Goal: Transaction & Acquisition: Subscribe to service/newsletter

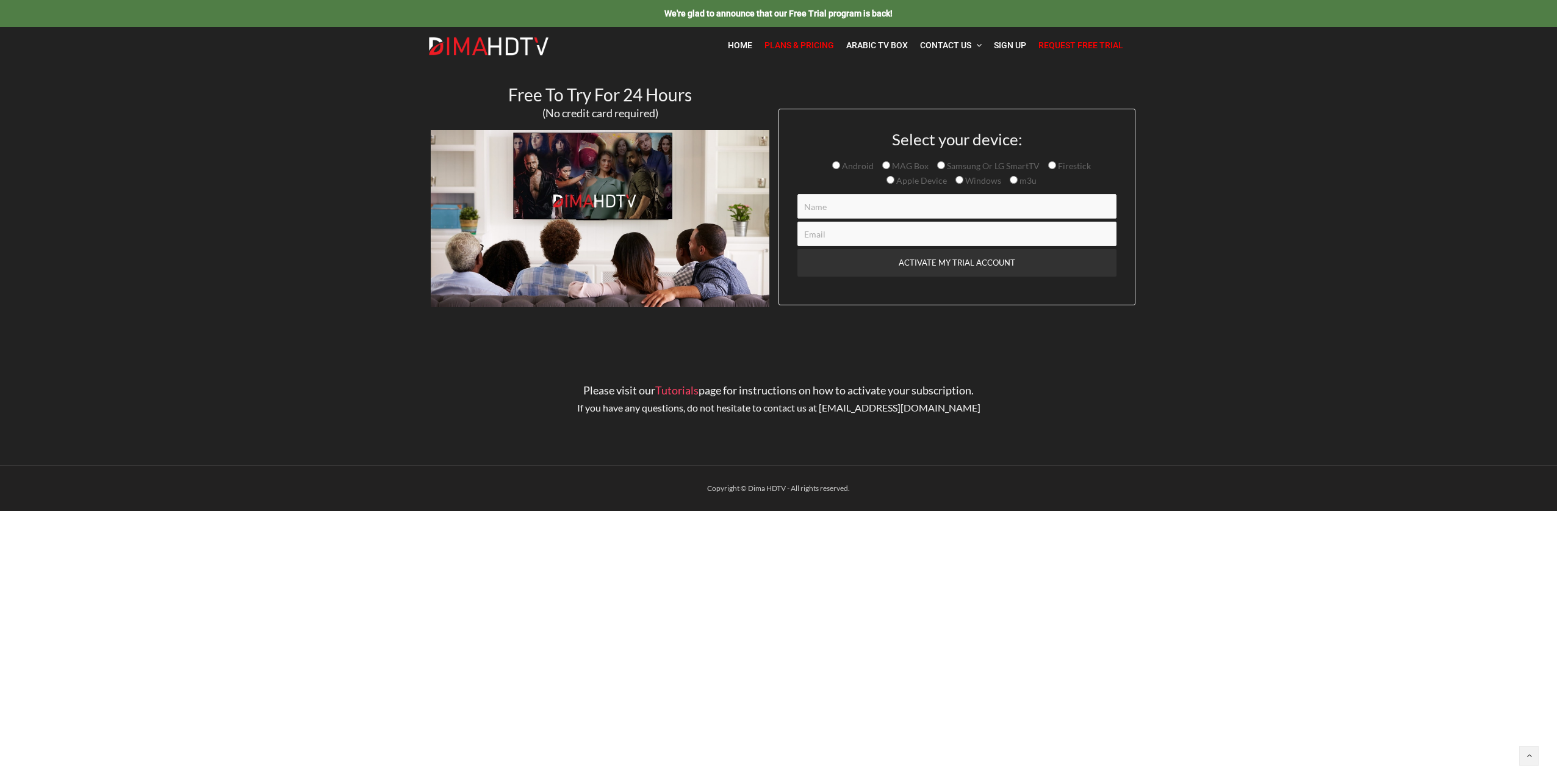
click at [817, 47] on span "Plans & Pricing" at bounding box center [800, 45] width 70 height 10
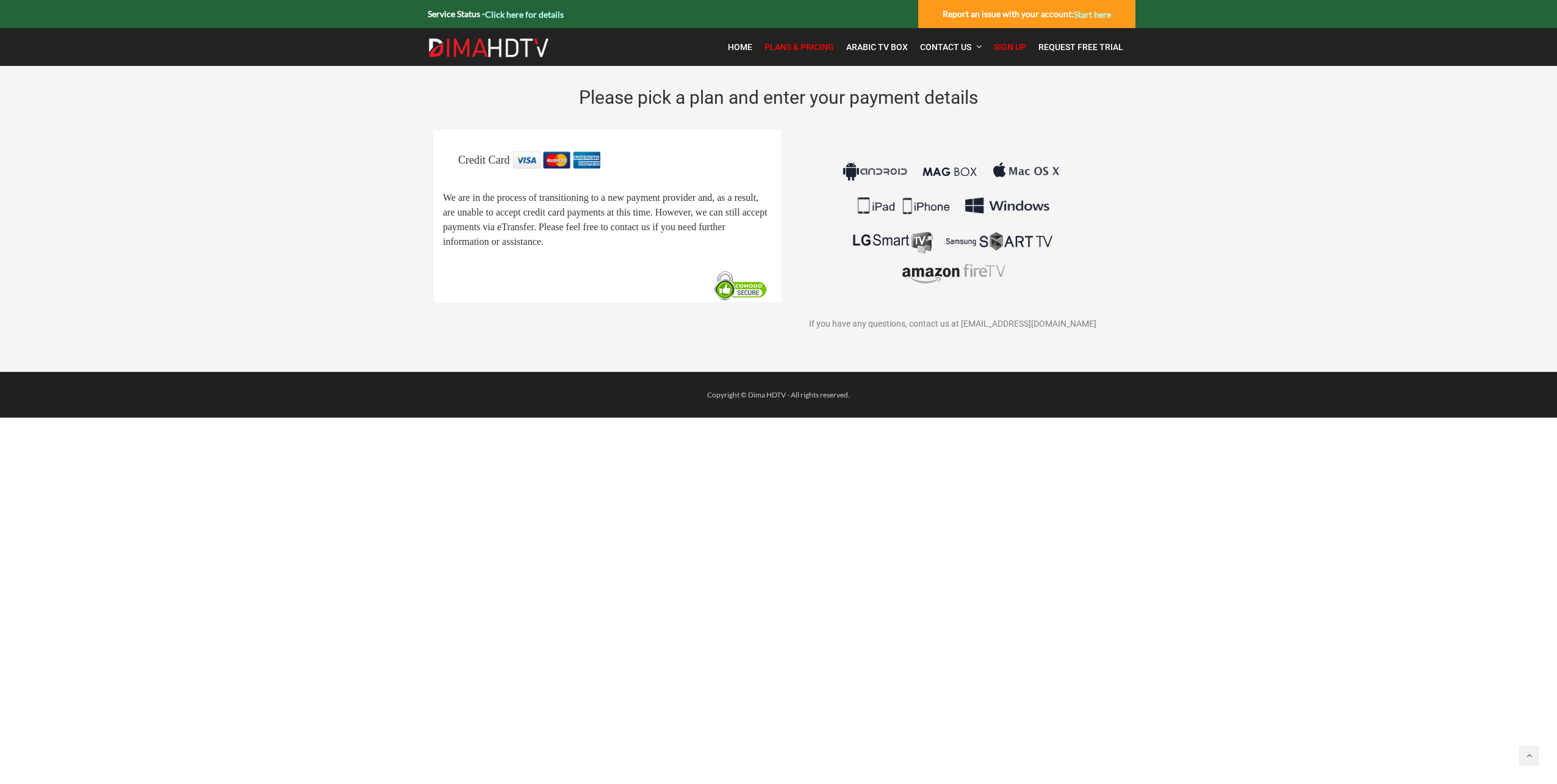
click at [543, 214] on span "We are in the process of transitioning to a new payment provider and, as a resu…" at bounding box center [606, 219] width 325 height 54
click at [689, 88] on span "Please pick a plan and enter your payment details" at bounding box center [778, 96] width 399 height 21
click at [808, 36] on link "Plans & Pricing" at bounding box center [799, 47] width 82 height 26
click at [744, 42] on span "Home" at bounding box center [740, 47] width 25 height 10
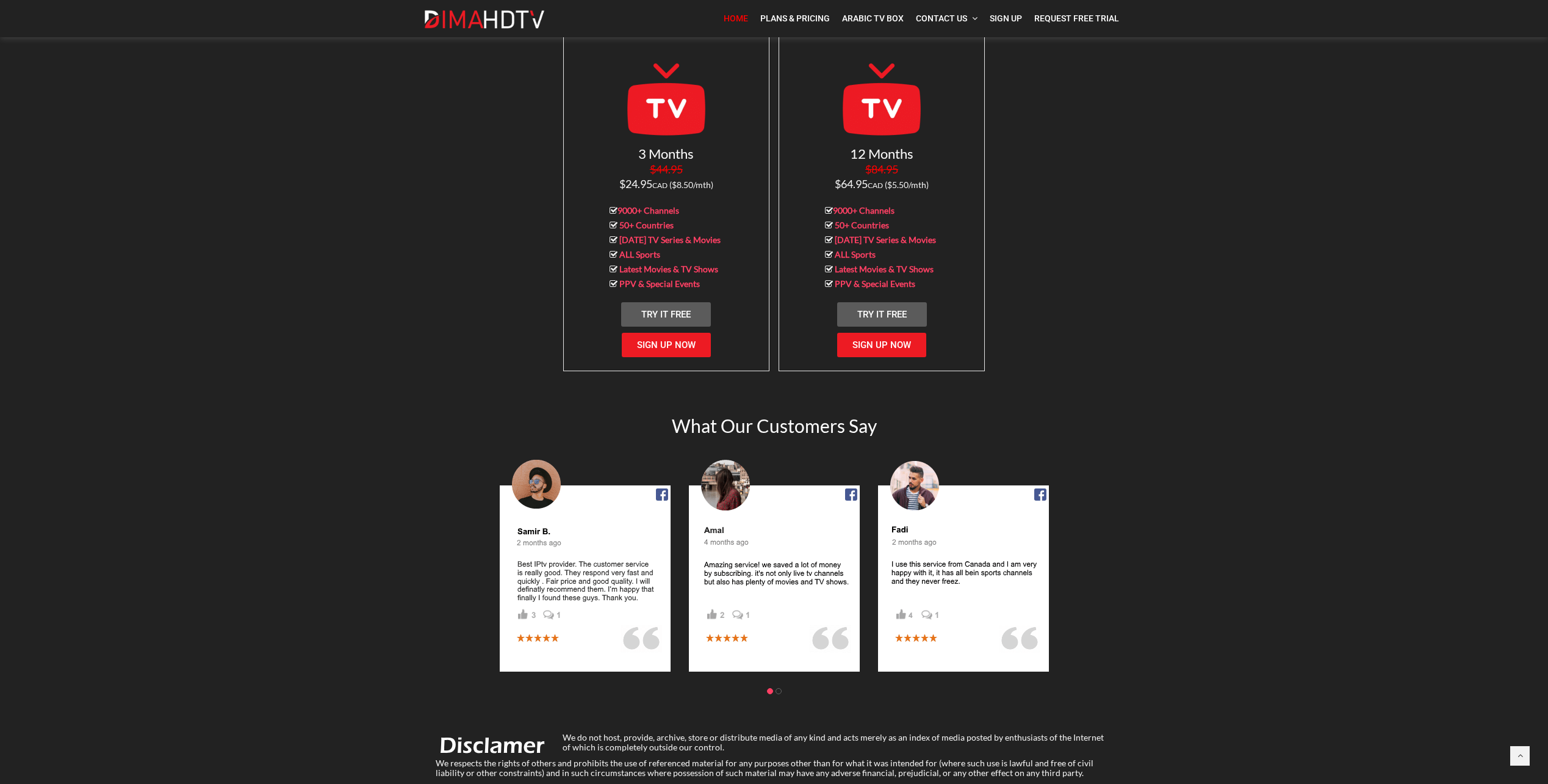
scroll to position [1282, 0]
